Goal: Navigation & Orientation: Find specific page/section

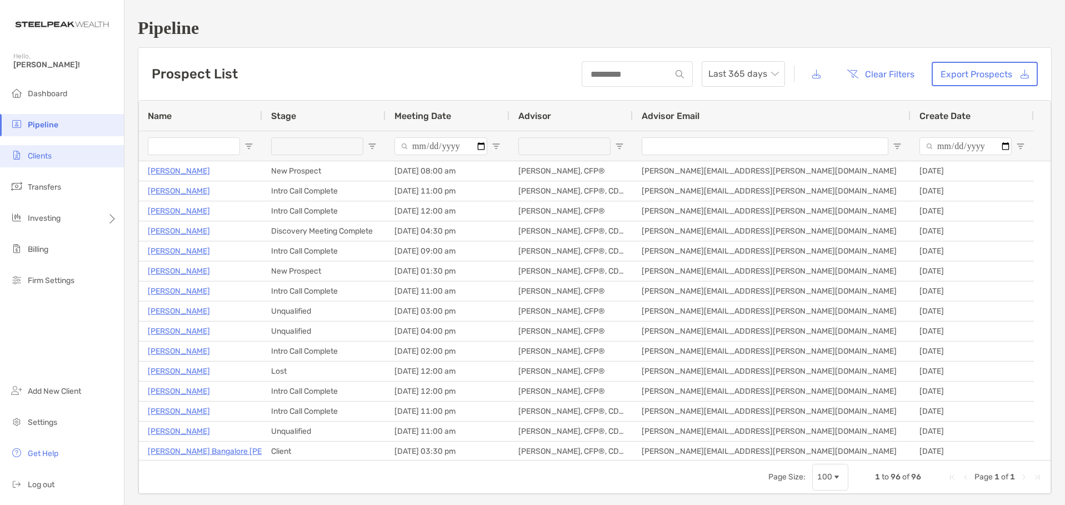
click at [43, 152] on span "Clients" at bounding box center [40, 155] width 24 height 9
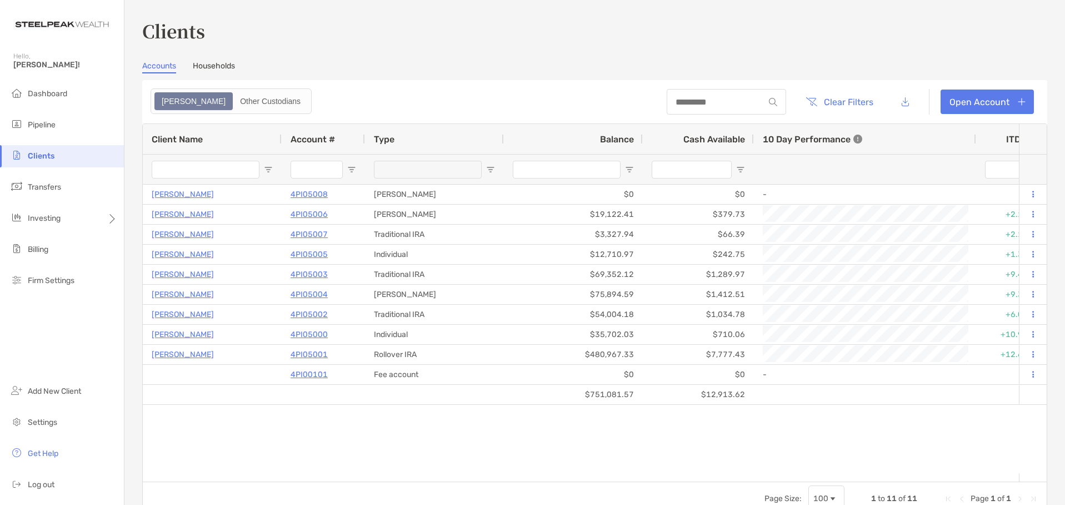
click at [213, 69] on link "Households" at bounding box center [214, 67] width 42 height 12
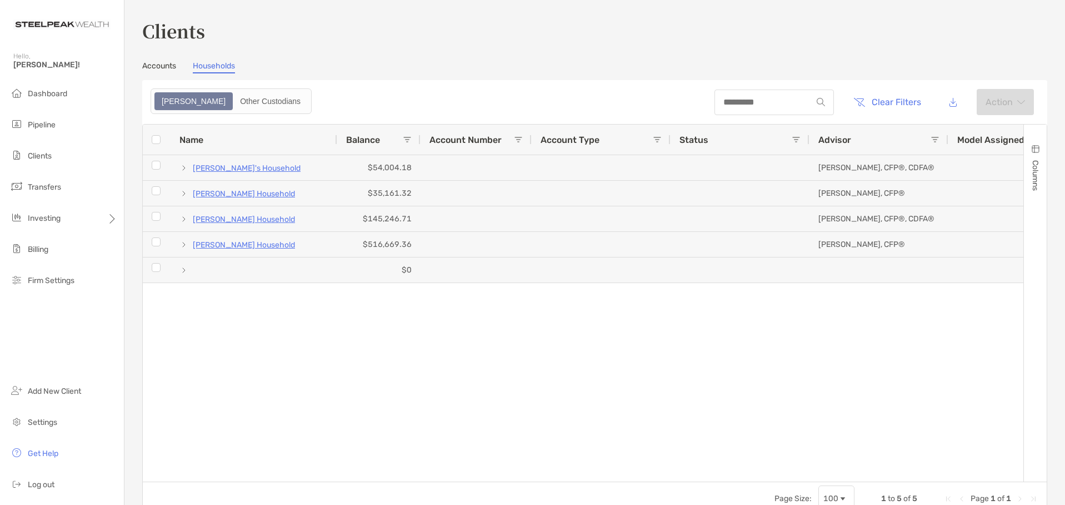
click at [144, 68] on link "Accounts" at bounding box center [159, 67] width 34 height 12
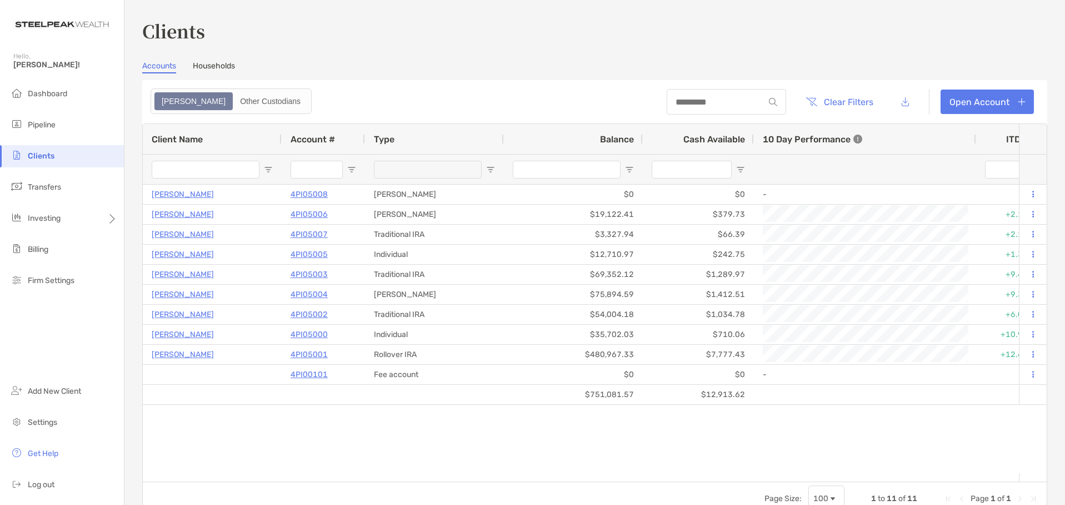
click at [470, 48] on div "Clients Accounts Households Zoe Other Custodians Clear Filters Open Account 1 t…" at bounding box center [594, 266] width 905 height 497
